Goal: Information Seeking & Learning: Learn about a topic

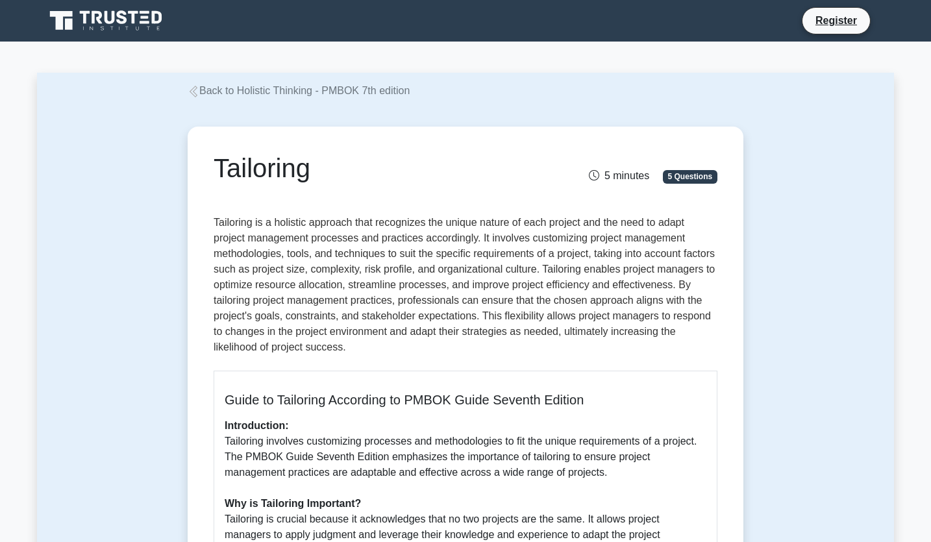
click at [290, 219] on p "Tailoring is a holistic approach that recognizes the unique nature of each proj…" at bounding box center [466, 287] width 504 height 145
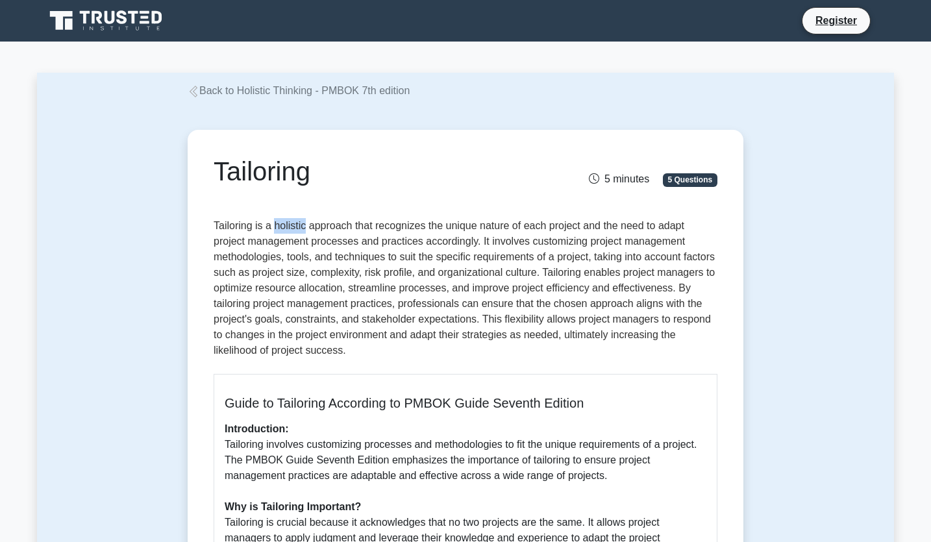
click at [281, 198] on div at bounding box center [281, 198] width 0 height 0
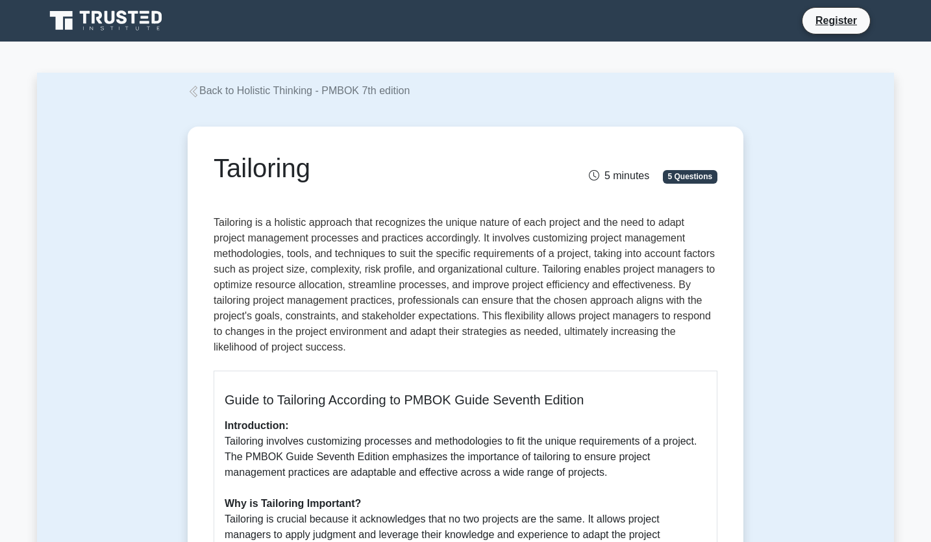
click at [421, 235] on p "Tailoring is a holistic approach that recognizes the unique nature of each proj…" at bounding box center [466, 287] width 504 height 145
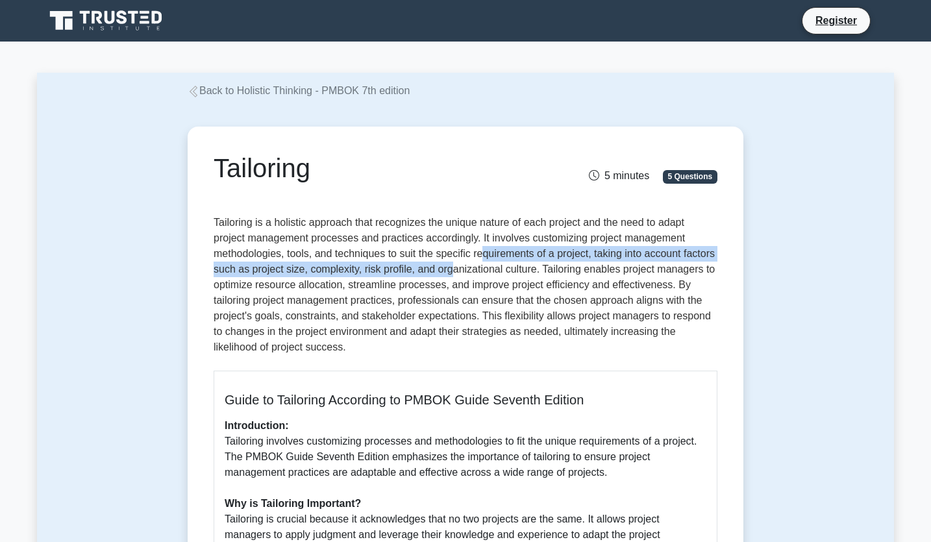
drag, startPoint x: 485, startPoint y: 248, endPoint x: 485, endPoint y: 264, distance: 16.2
click at [485, 264] on p "Tailoring is a holistic approach that recognizes the unique nature of each proj…" at bounding box center [466, 287] width 504 height 145
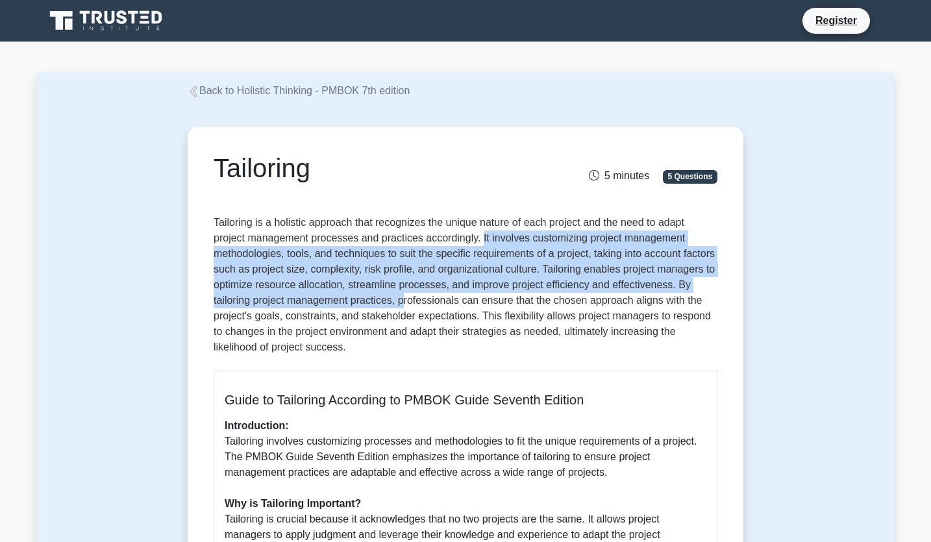
drag, startPoint x: 481, startPoint y: 232, endPoint x: 486, endPoint y: 303, distance: 71.6
click at [486, 303] on p "Tailoring is a holistic approach that recognizes the unique nature of each proj…" at bounding box center [466, 287] width 504 height 145
